Goal: Information Seeking & Learning: Check status

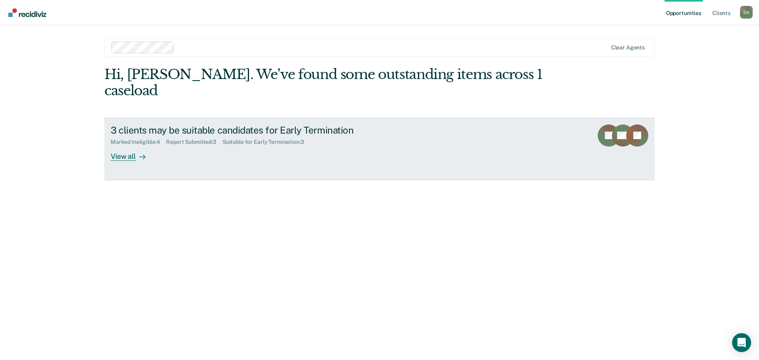
click at [121, 155] on div "View all" at bounding box center [133, 152] width 44 height 15
